Goal: Information Seeking & Learning: Learn about a topic

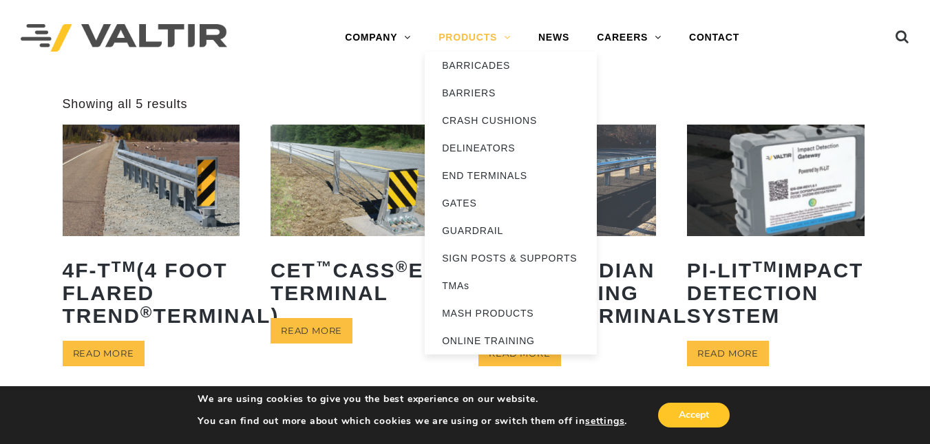
click at [467, 47] on link "PRODUCTS" at bounding box center [475, 38] width 100 height 28
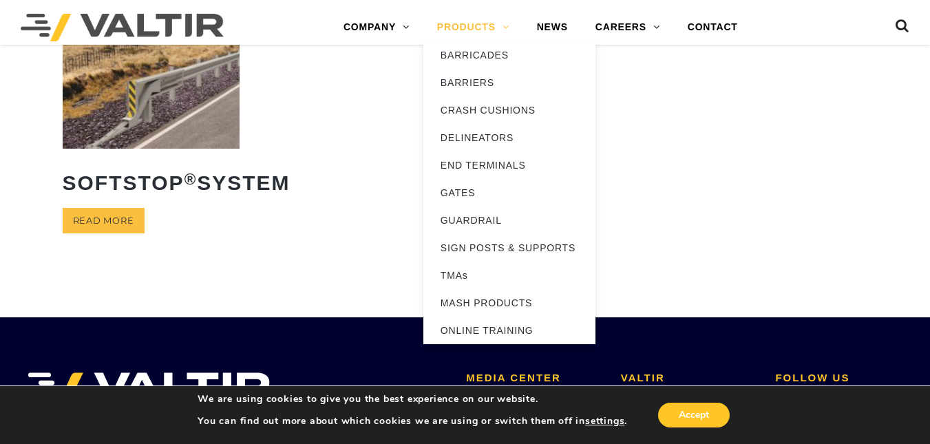
scroll to position [388, 0]
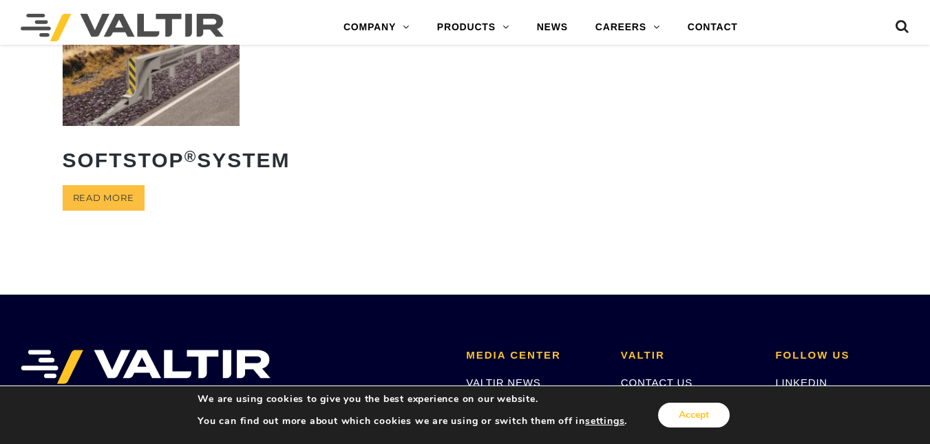
click at [665, 407] on button "Accept" at bounding box center [694, 415] width 72 height 25
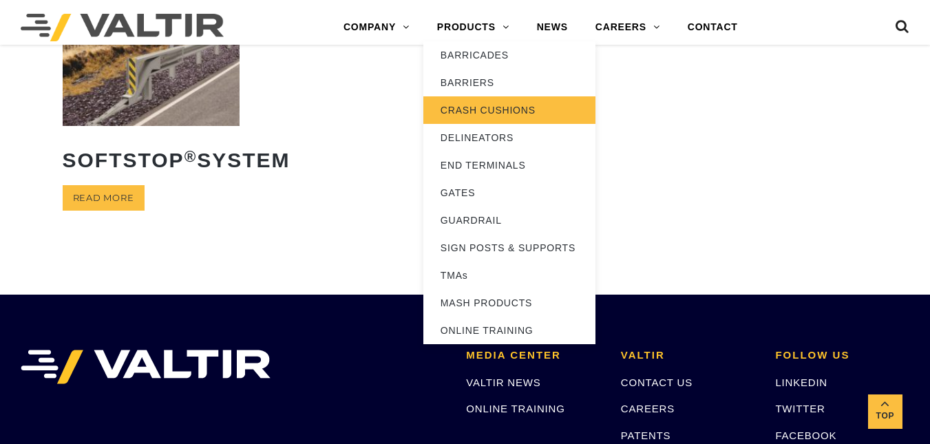
click at [494, 97] on link "CRASH CUSHIONS" at bounding box center [509, 110] width 172 height 28
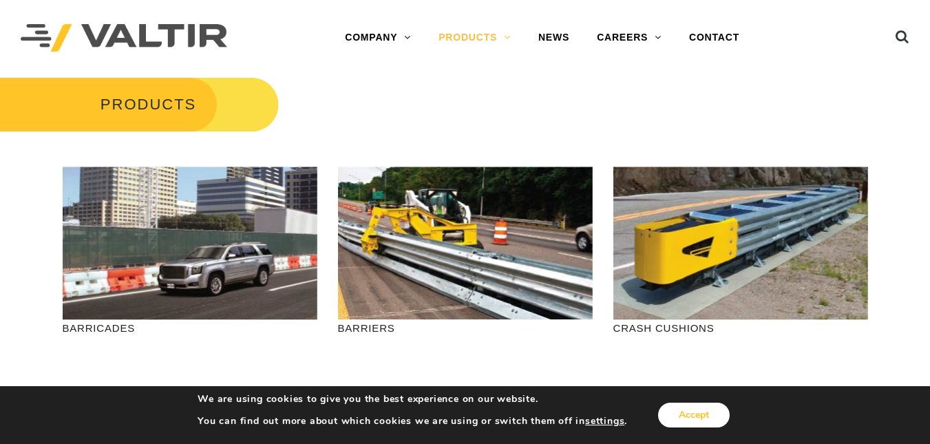
click at [688, 413] on button "Accept" at bounding box center [694, 415] width 72 height 25
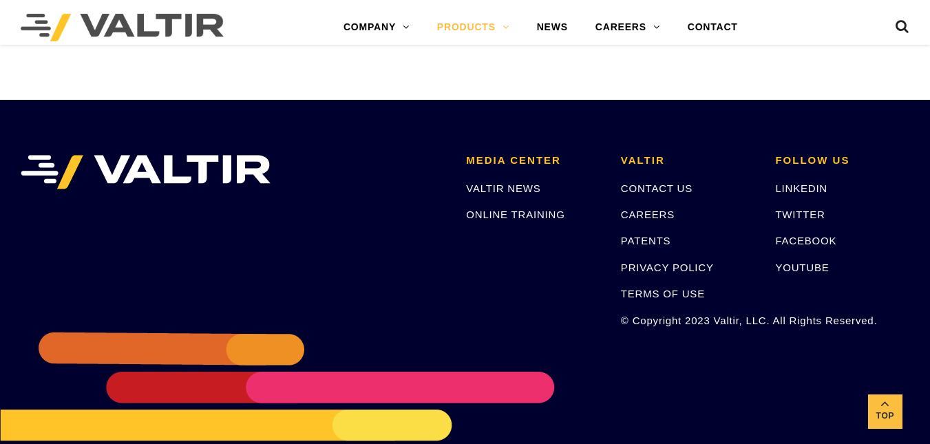
scroll to position [1553, 0]
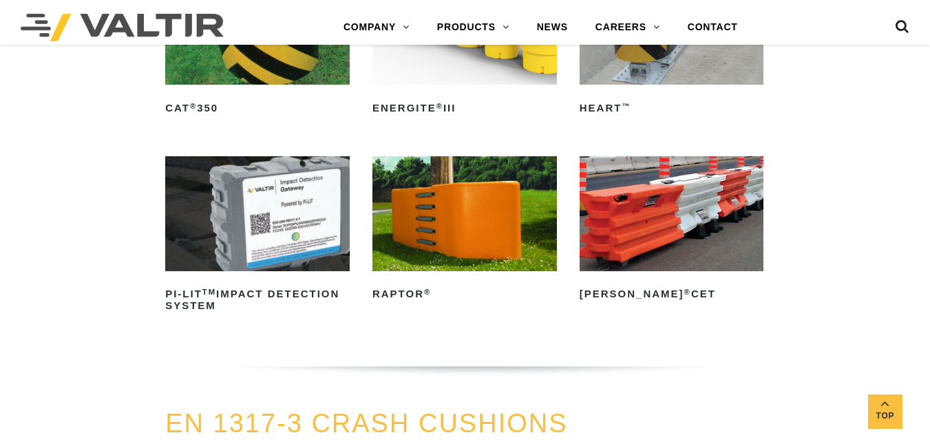
scroll to position [3129, 0]
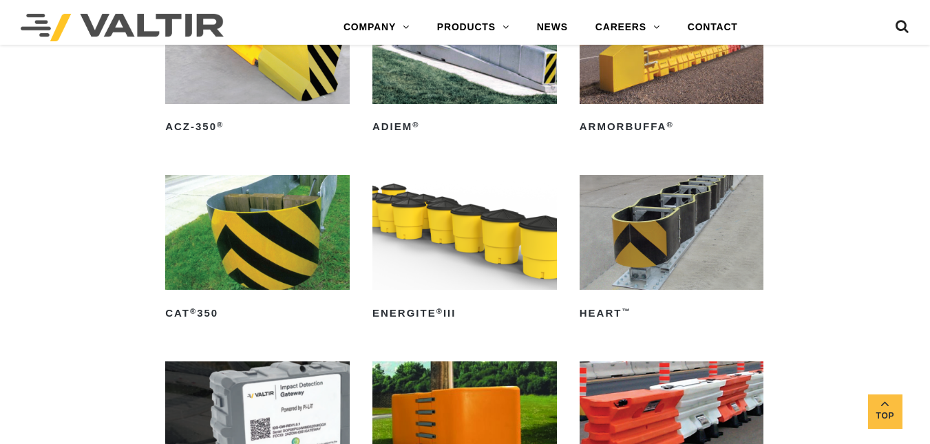
click at [699, 268] on img at bounding box center [672, 232] width 184 height 115
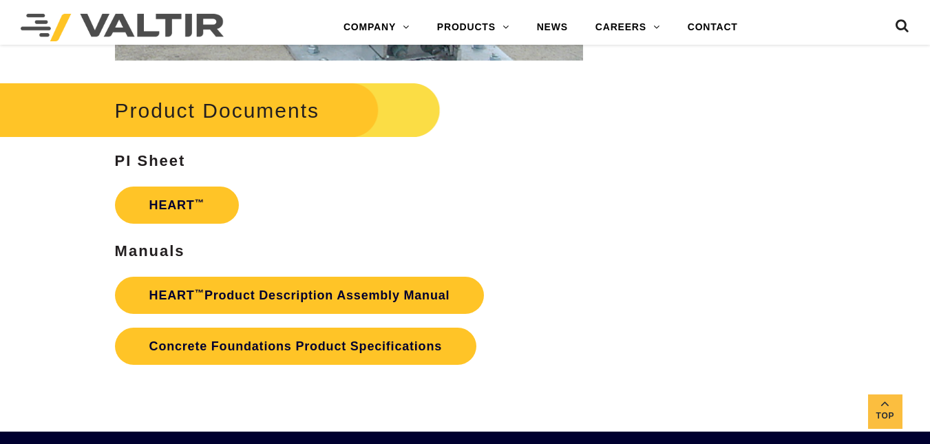
scroll to position [2329, 0]
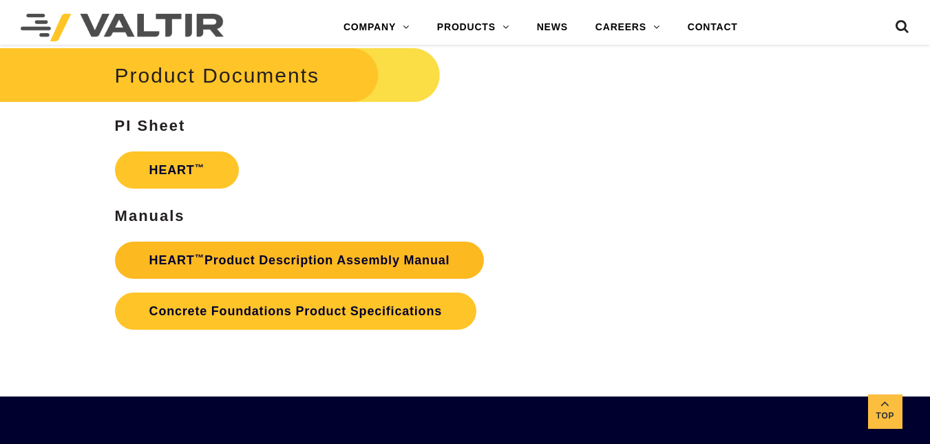
click at [399, 255] on link "HEART ™ Product Description Assembly Manual" at bounding box center [300, 260] width 370 height 37
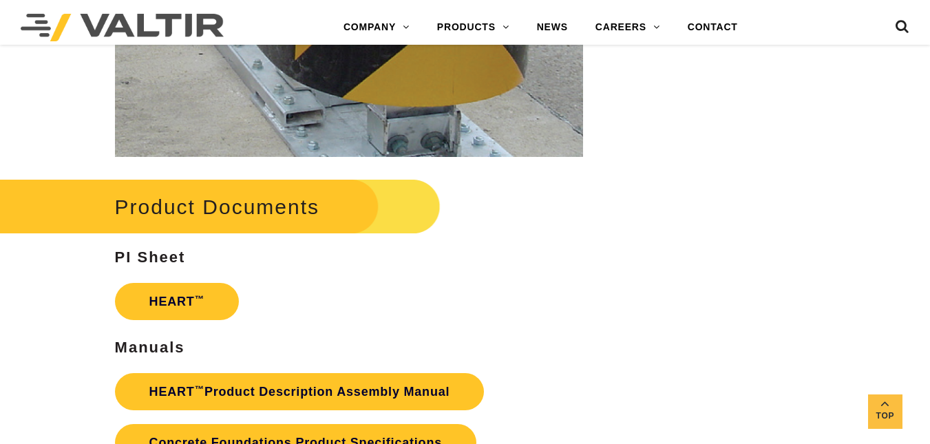
scroll to position [2586, 0]
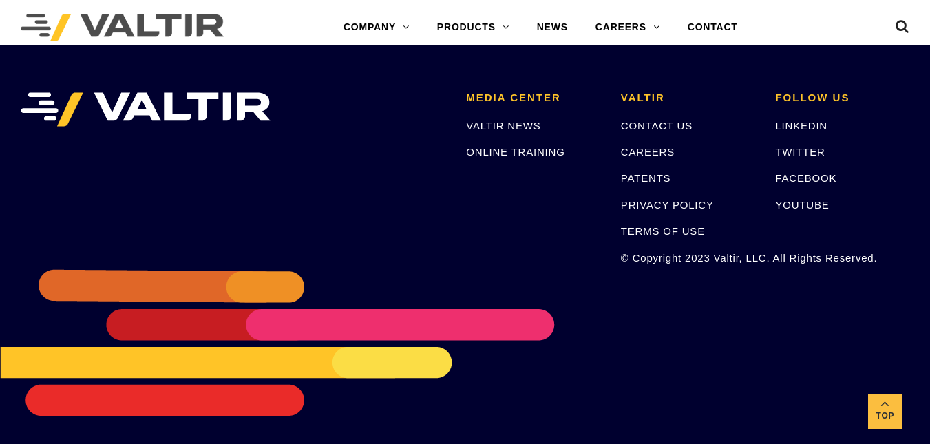
scroll to position [2695, 0]
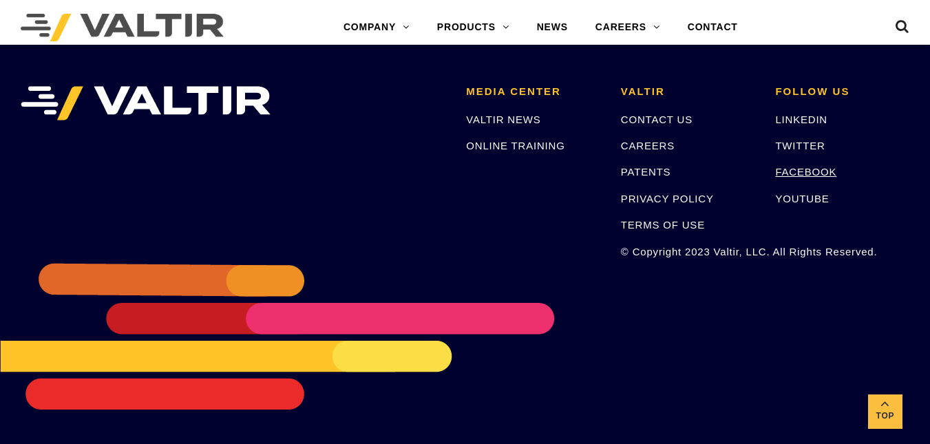
click at [824, 173] on link "FACEBOOK" at bounding box center [805, 172] width 61 height 12
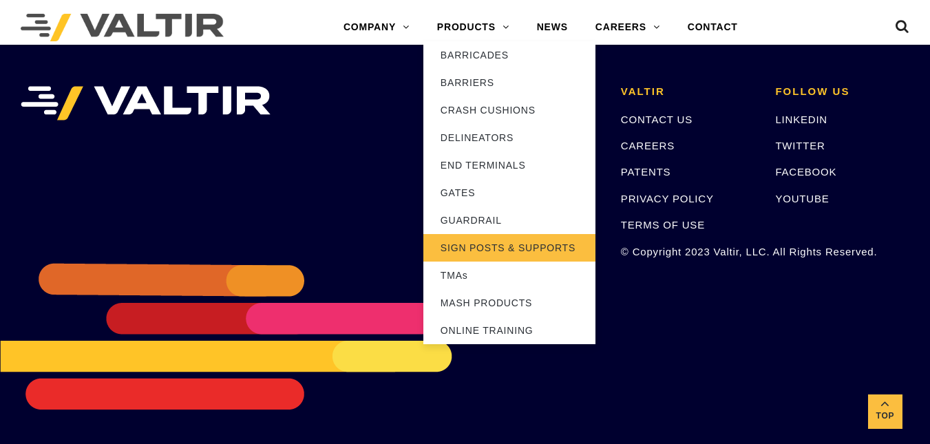
click at [478, 251] on link "SIGN POSTS & SUPPORTS" at bounding box center [509, 248] width 172 height 28
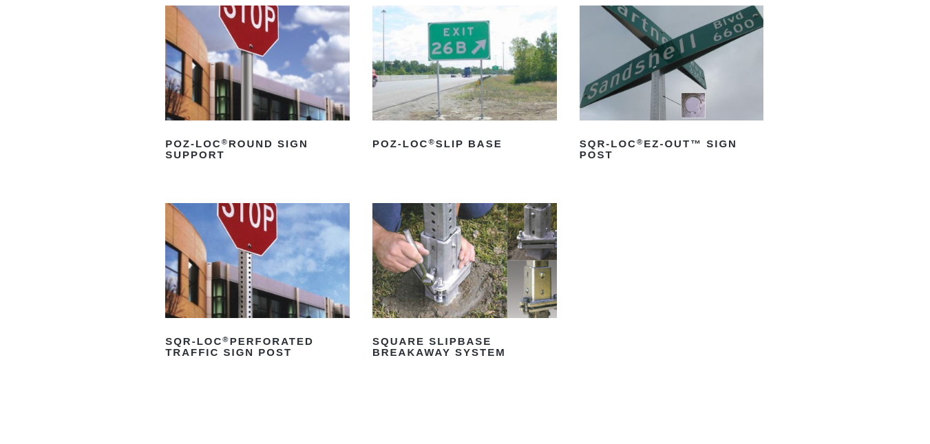
scroll to position [140, 0]
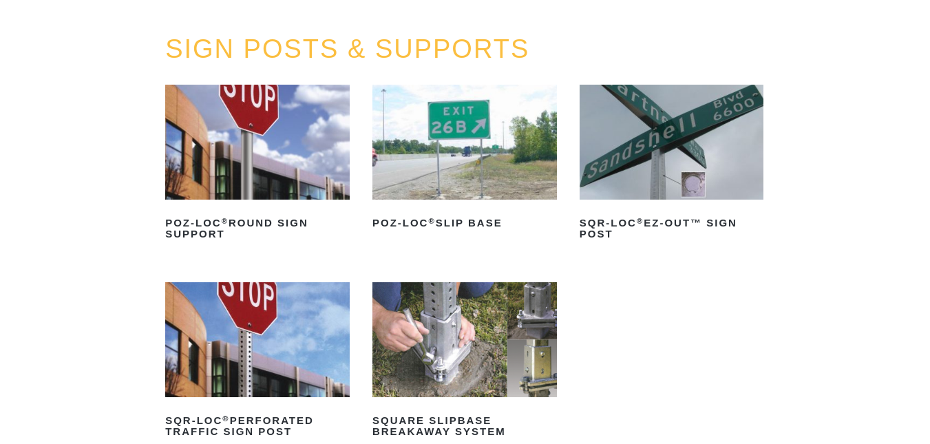
click at [509, 173] on img at bounding box center [464, 142] width 184 height 115
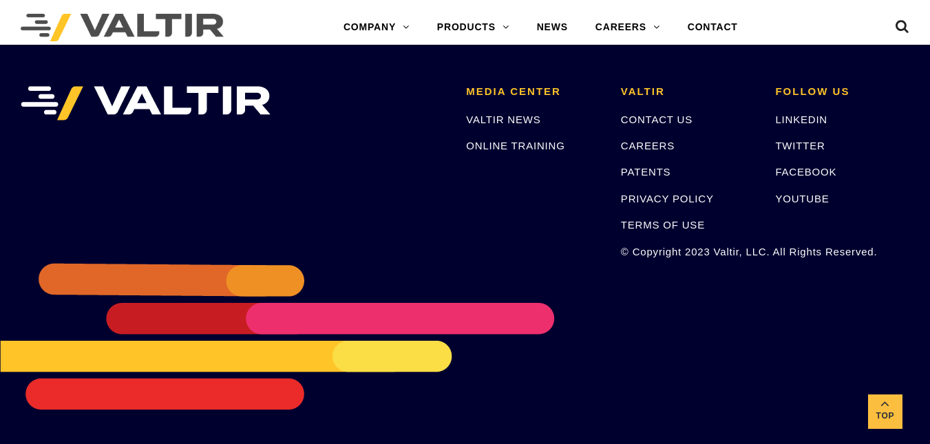
scroll to position [2902, 0]
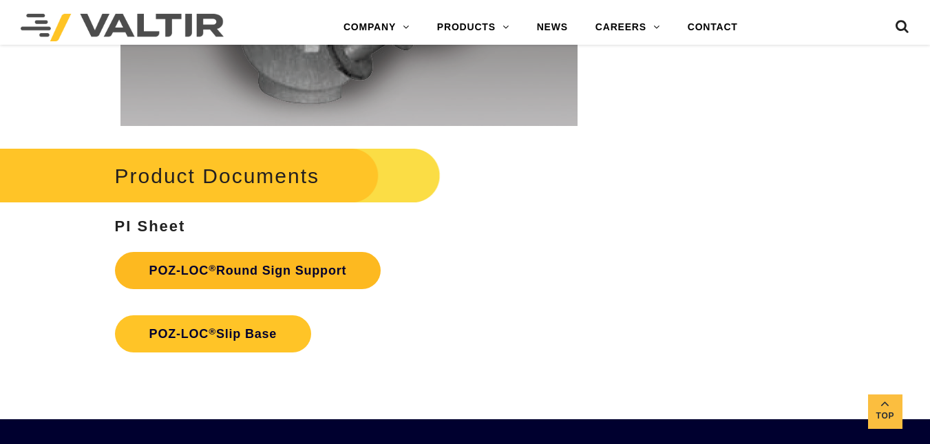
click at [328, 254] on link "POZ-LOC ® Round Sign Support" at bounding box center [248, 270] width 266 height 37
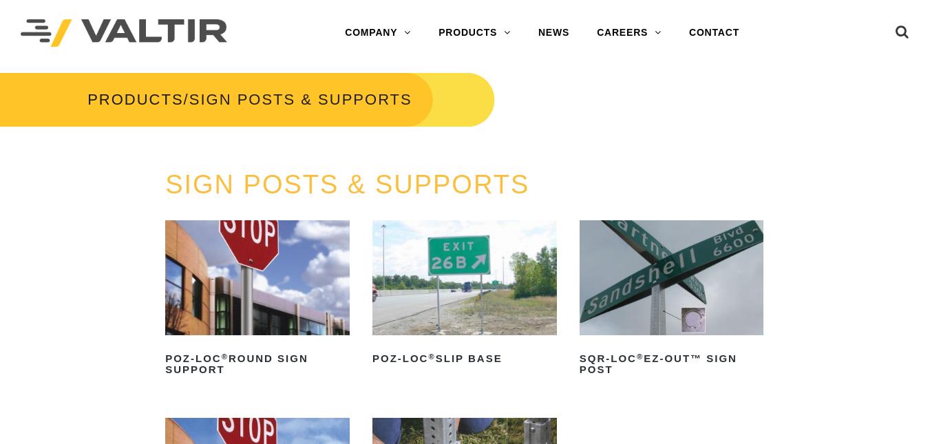
click at [439, 253] on img at bounding box center [464, 277] width 184 height 115
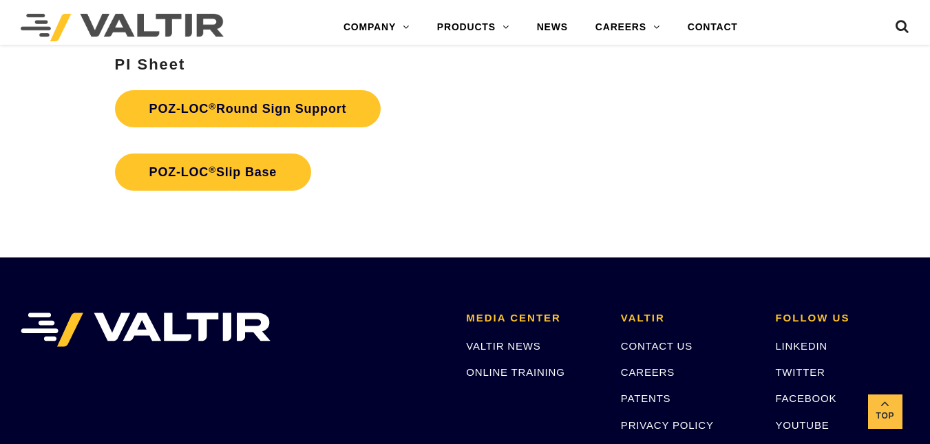
scroll to position [3106, 0]
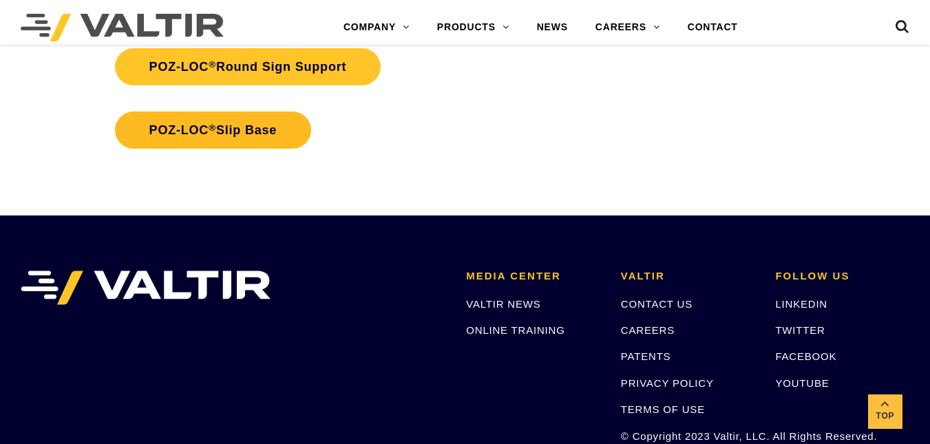
click at [259, 131] on link "POZ-LOC ® Slip Base" at bounding box center [213, 130] width 197 height 37
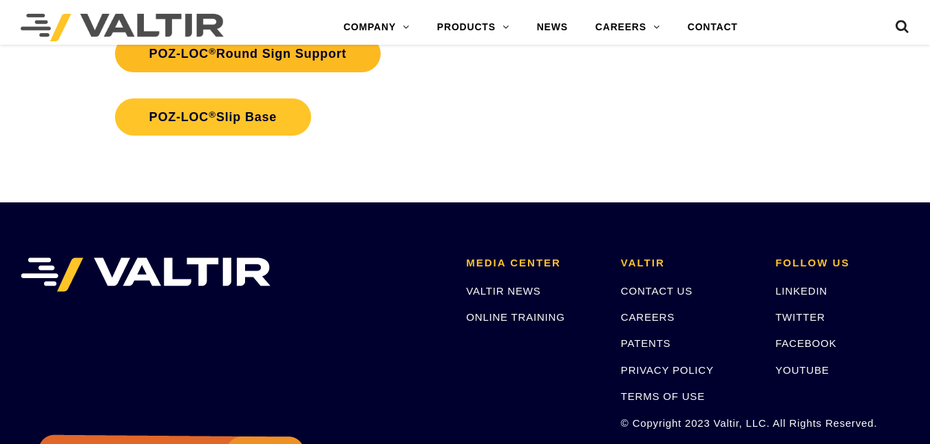
scroll to position [3106, 0]
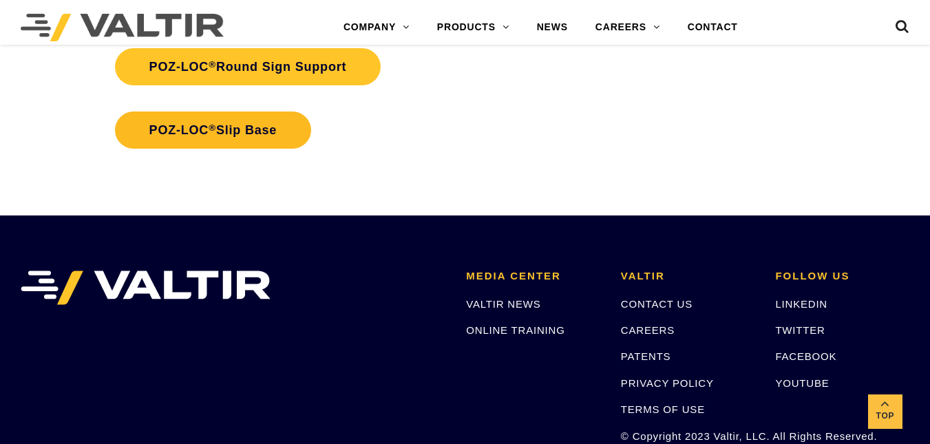
click at [211, 113] on link "POZ-LOC ® Slip Base" at bounding box center [213, 130] width 197 height 37
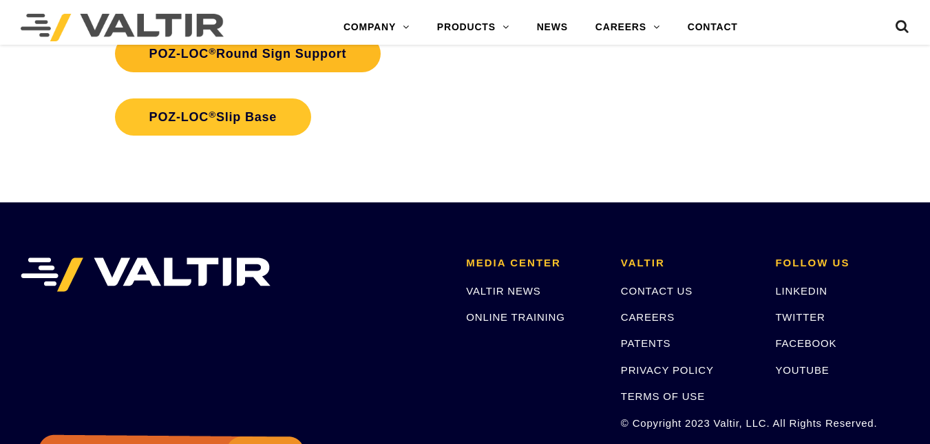
scroll to position [3106, 0]
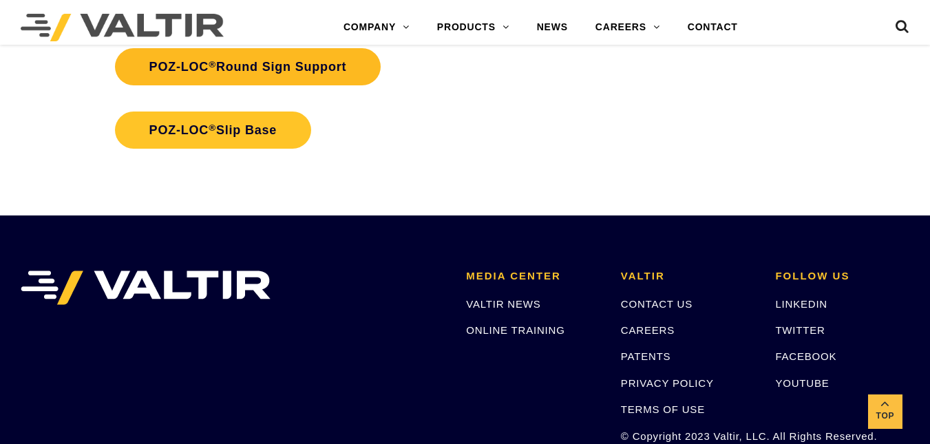
click at [177, 70] on link "POZ-LOC ® Round Sign Support" at bounding box center [248, 66] width 266 height 37
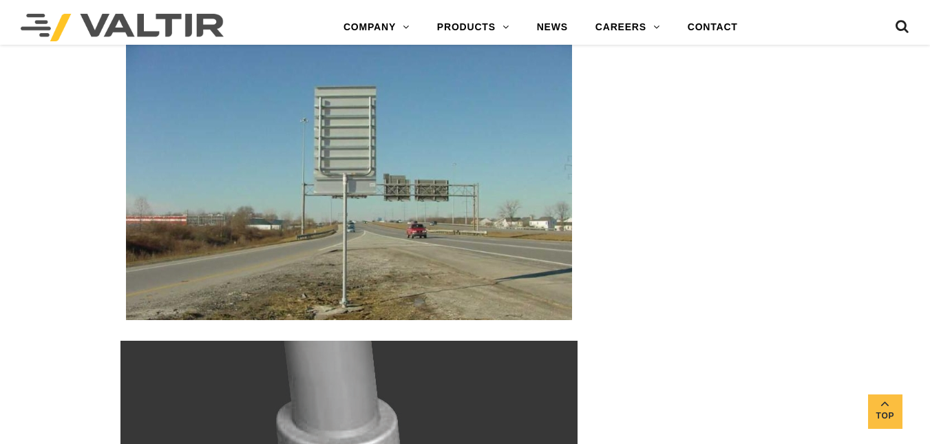
scroll to position [2211, 0]
